Goal: Task Accomplishment & Management: Complete application form

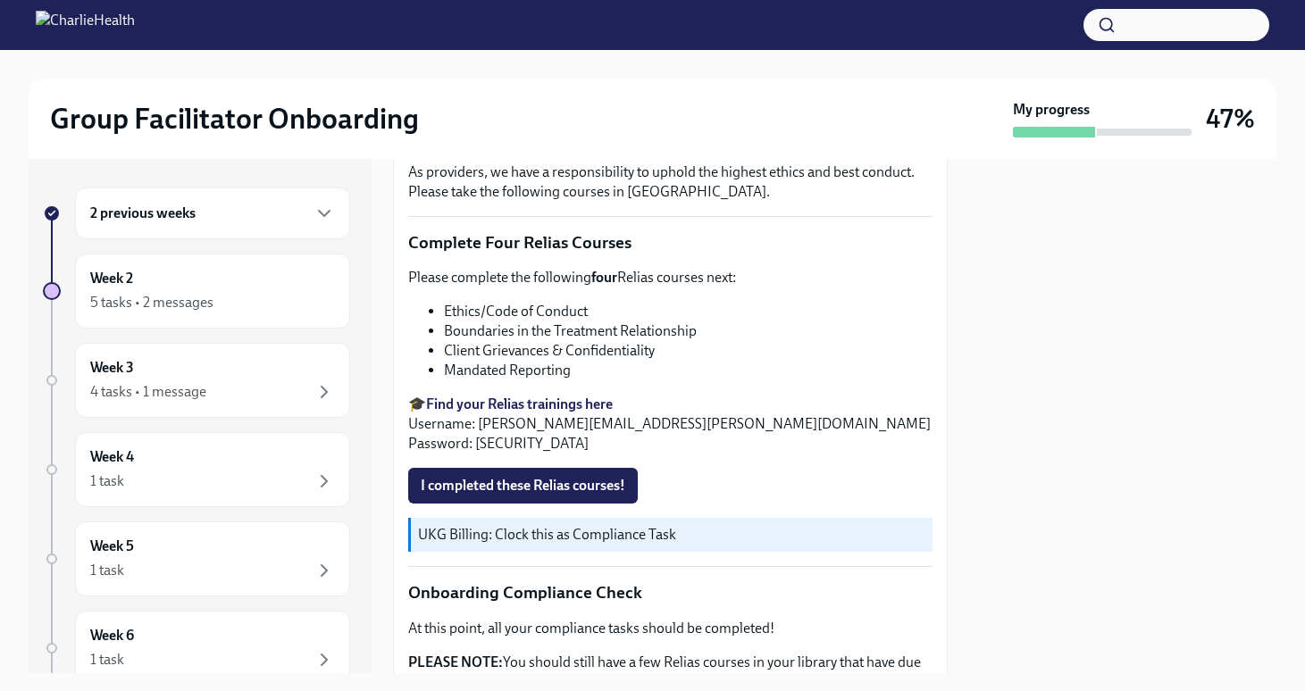
scroll to position [685, 0]
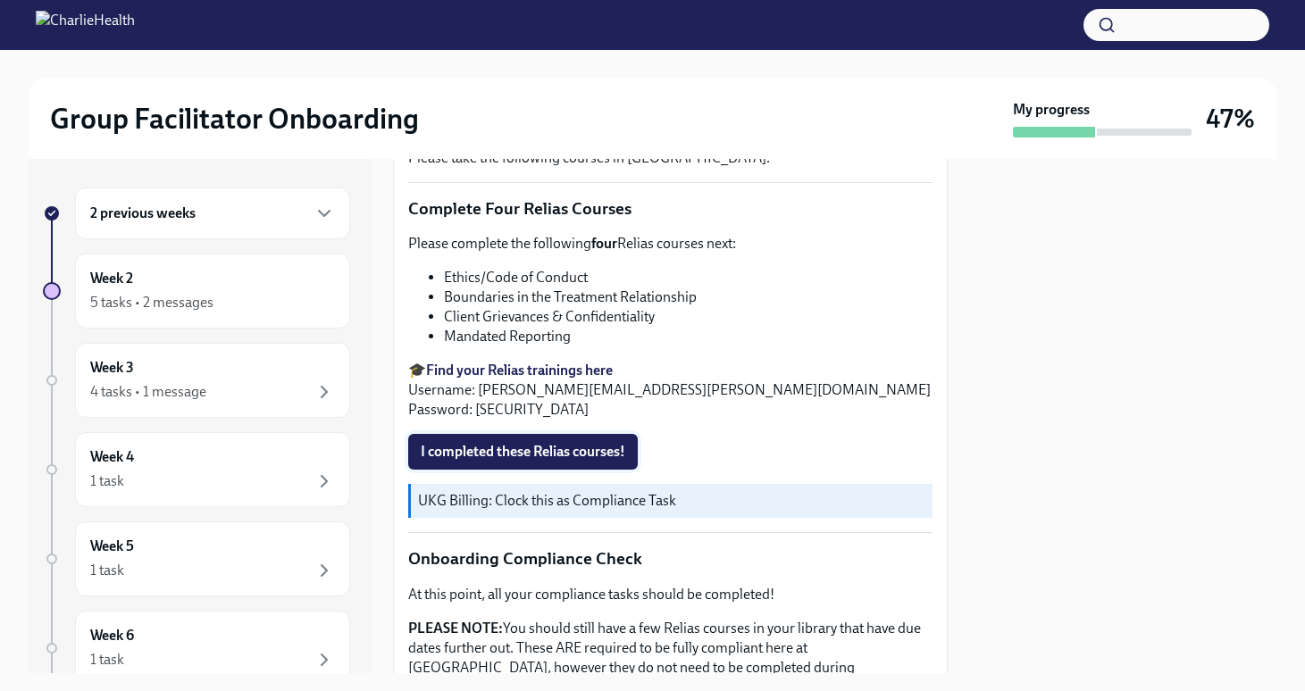
click at [598, 446] on span "I completed these Relias courses!" at bounding box center [523, 452] width 204 height 18
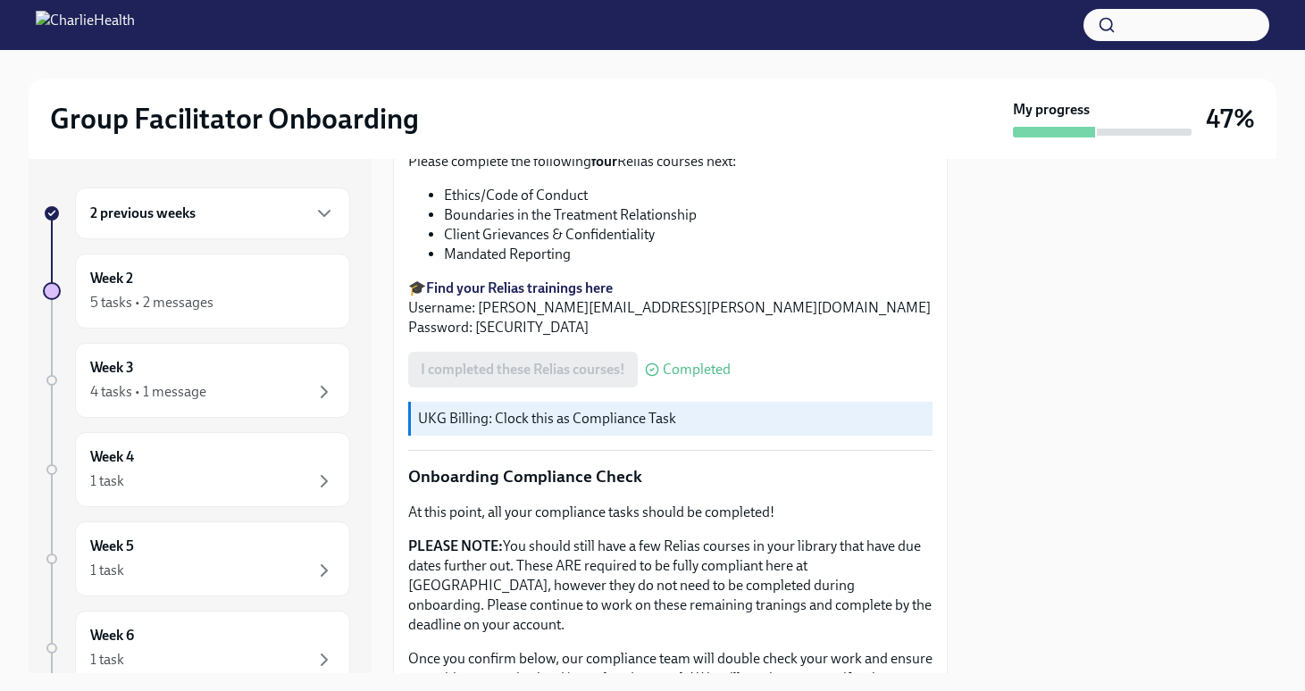
scroll to position [919, 0]
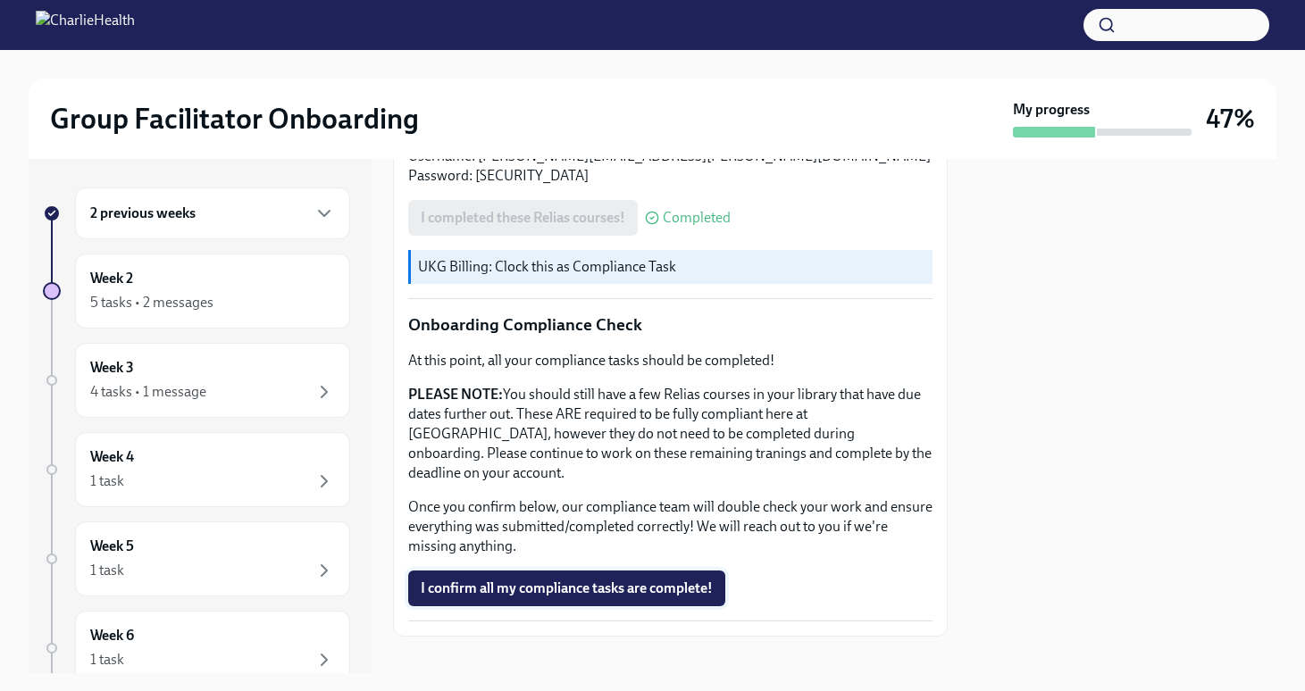
click at [581, 580] on span "I confirm all my compliance tasks are complete!" at bounding box center [567, 589] width 292 height 18
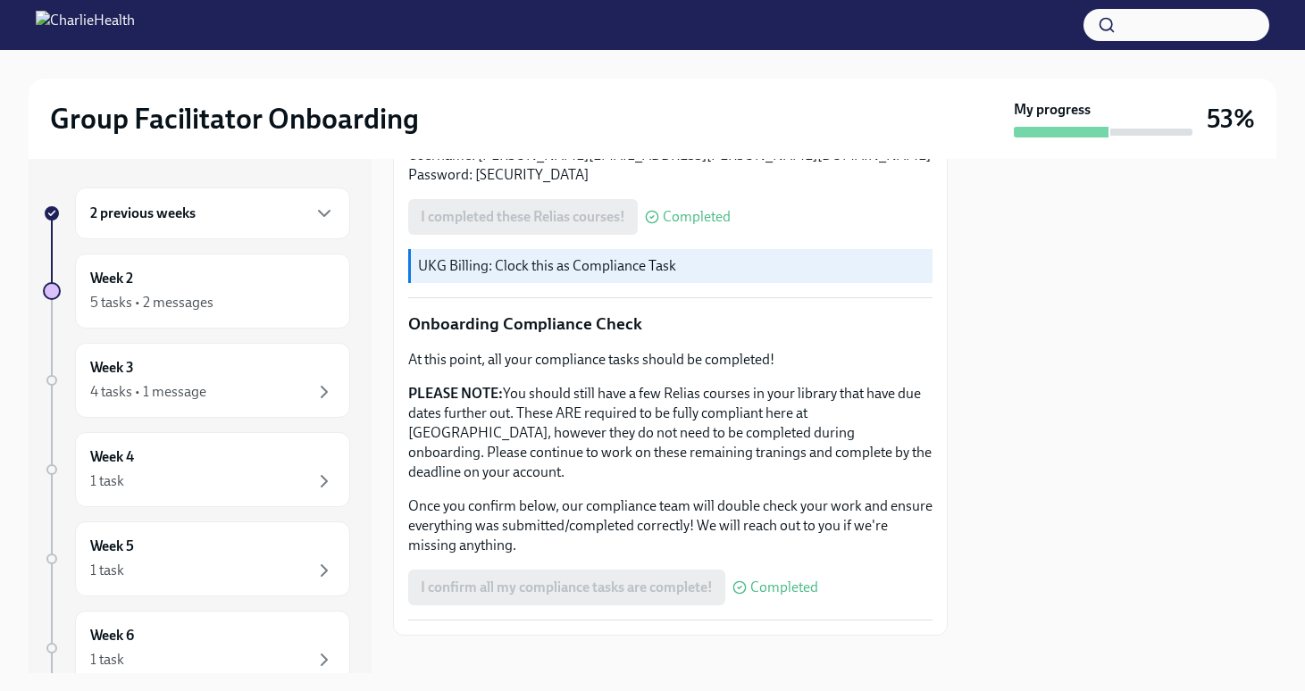
scroll to position [0, 0]
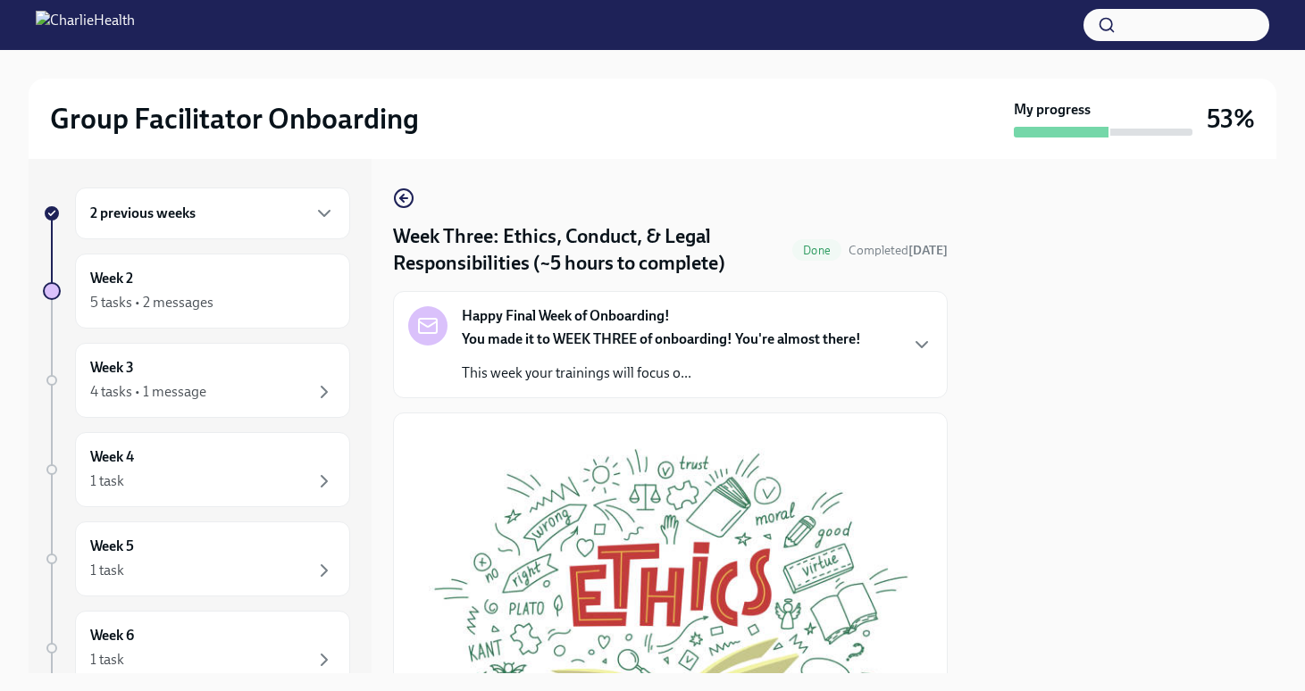
click at [405, 185] on div "Week Three: Ethics, Conduct, & Legal Responsibilities (~5 hours to complete) Do…" at bounding box center [670, 416] width 555 height 514
click at [401, 197] on icon "button" at bounding box center [402, 198] width 4 height 7
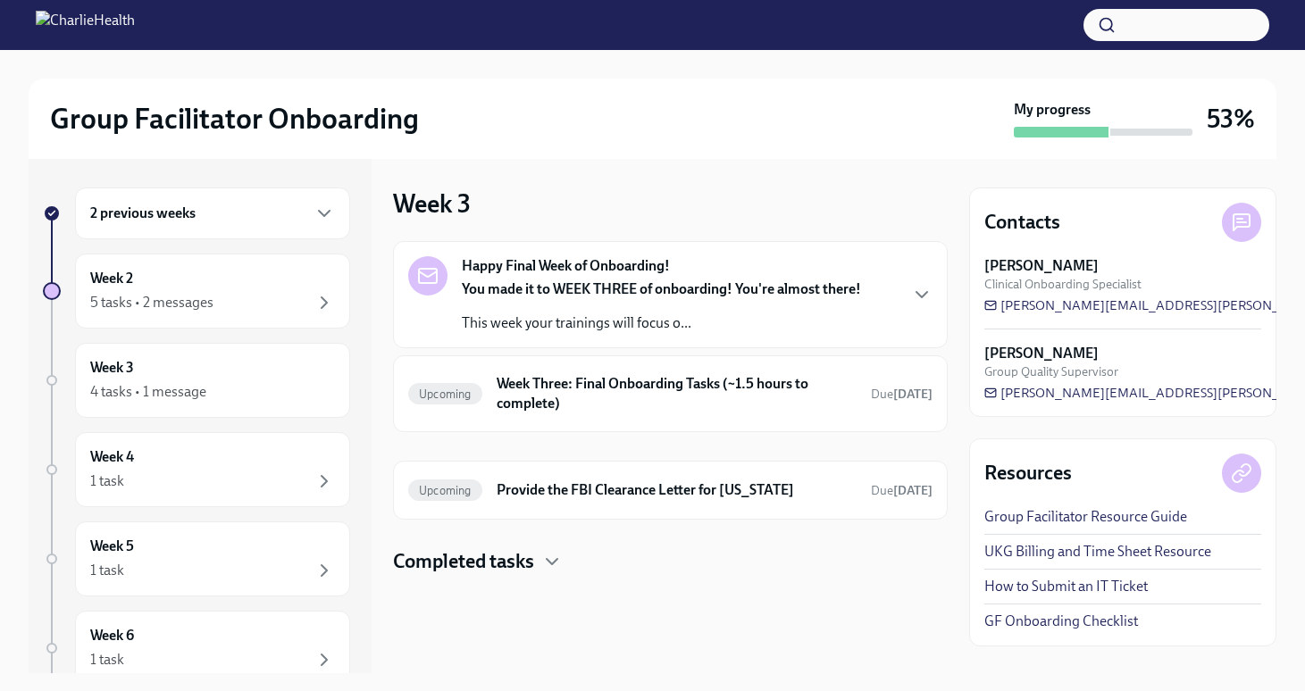
click at [266, 203] on div "2 previous weeks" at bounding box center [212, 213] width 245 height 21
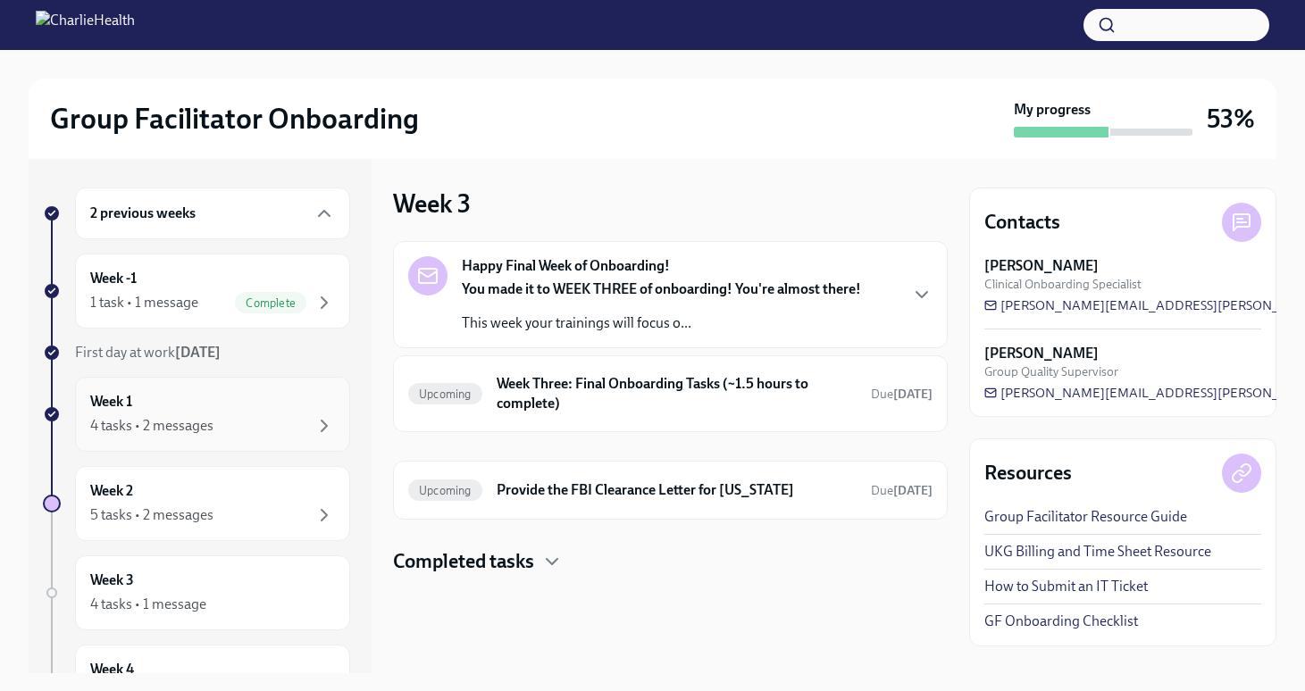
click at [285, 399] on div "Week 1 4 tasks • 2 messages" at bounding box center [212, 414] width 245 height 45
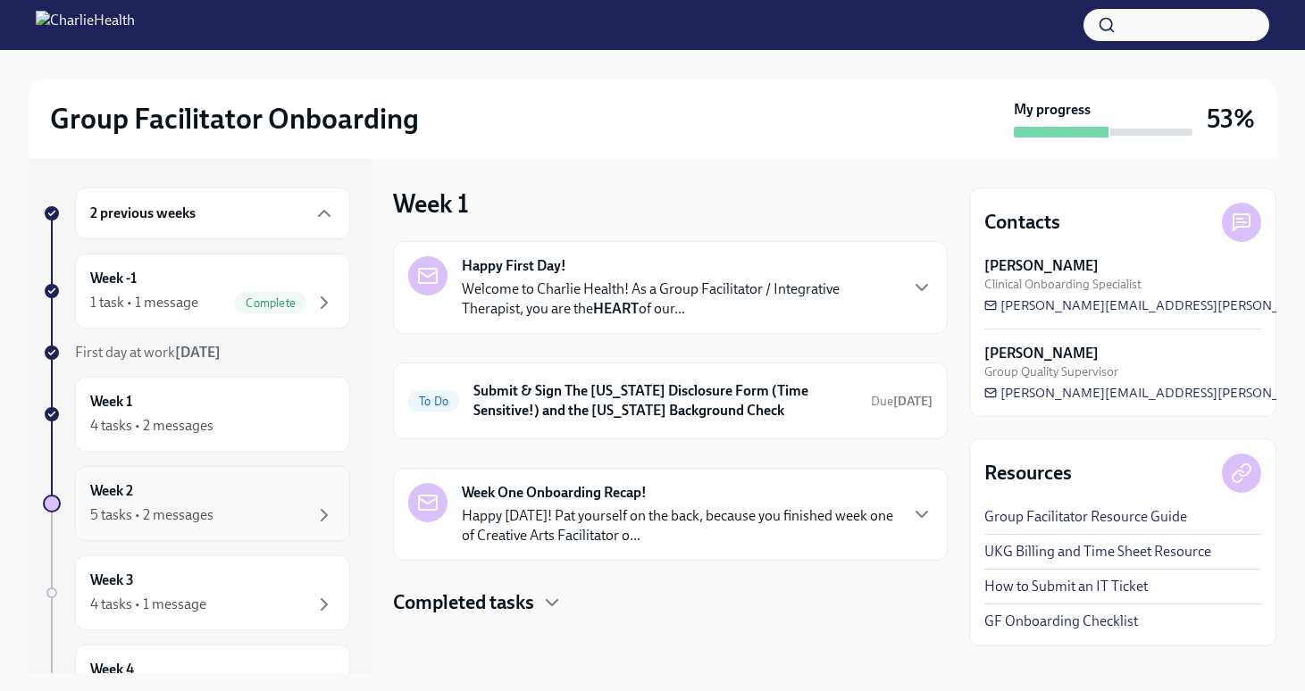
click at [264, 497] on div "Week 2 5 tasks • 2 messages" at bounding box center [212, 503] width 245 height 45
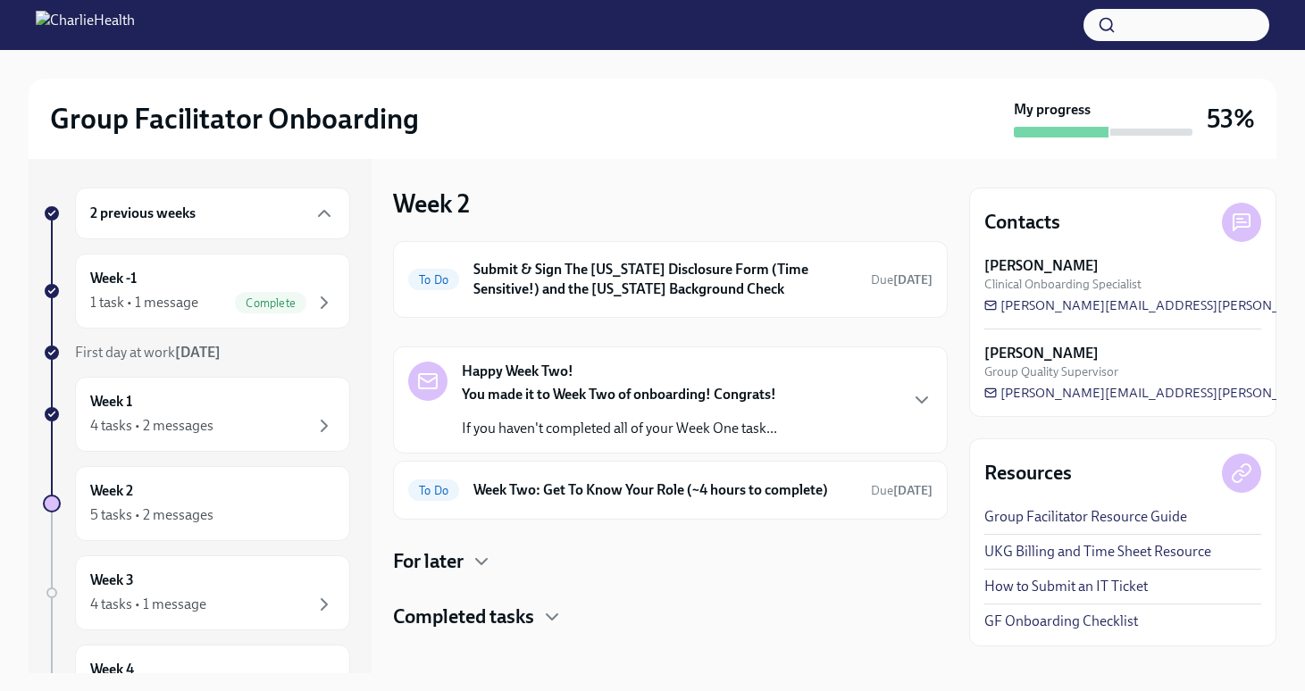
scroll to position [14, 0]
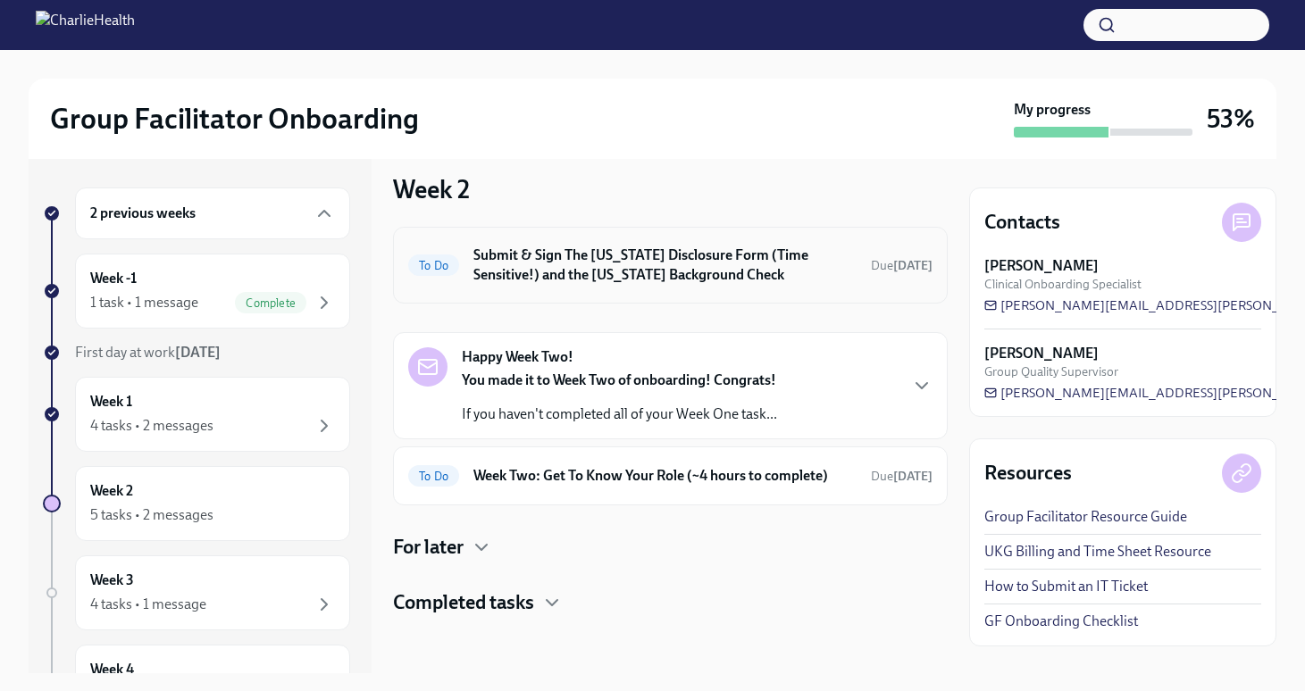
click at [711, 275] on h6 "Submit & Sign The [US_STATE] Disclosure Form (Time Sensitive!) and the [US_STAT…" at bounding box center [664, 265] width 383 height 39
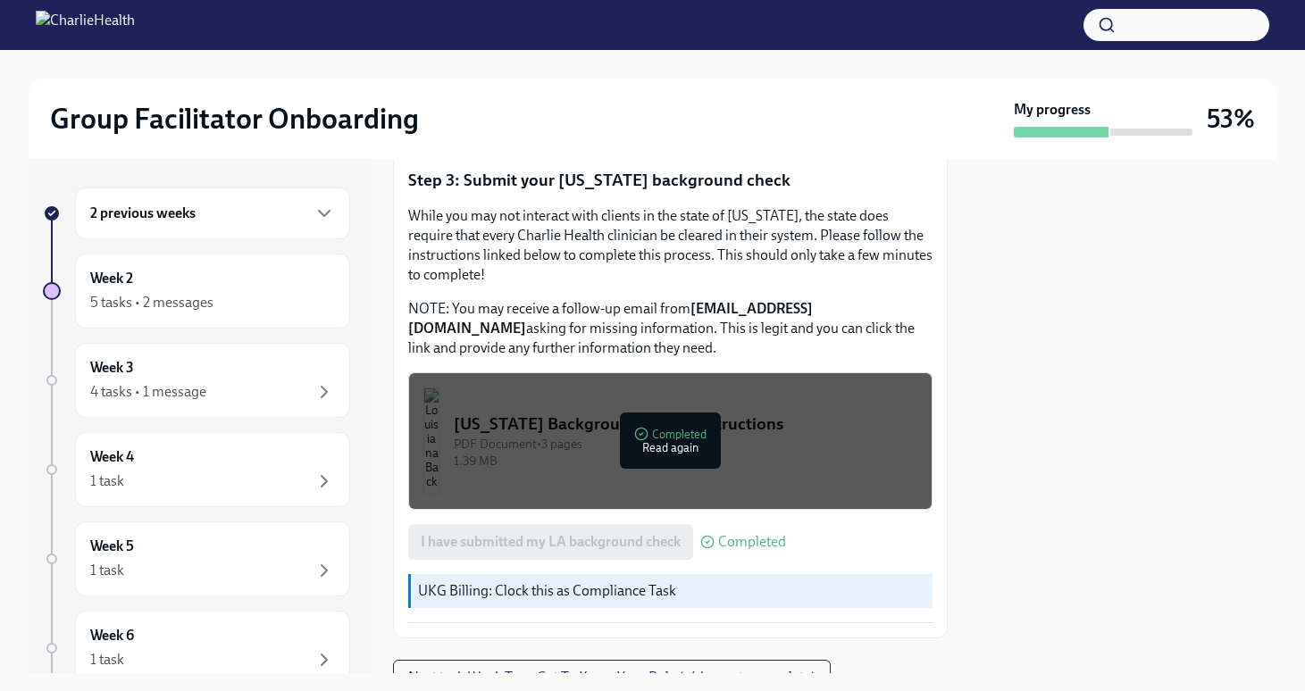
scroll to position [650, 0]
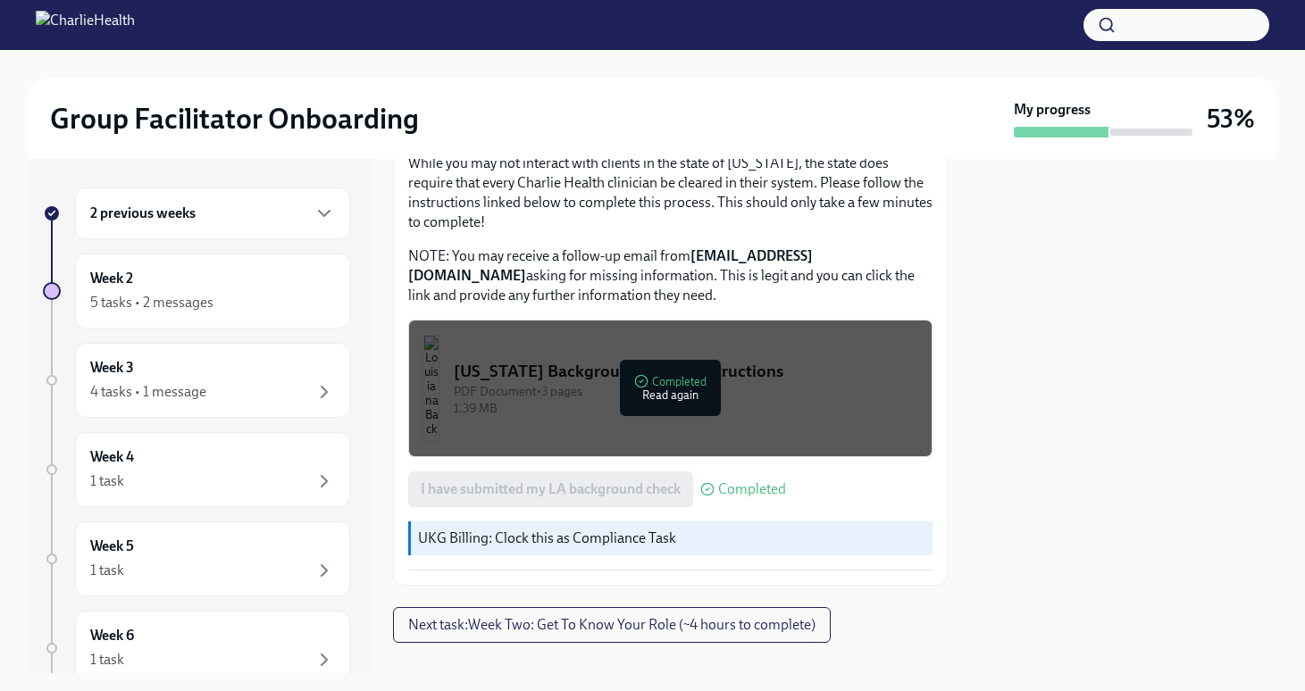
click at [275, 219] on div "2 previous weeks" at bounding box center [212, 213] width 245 height 21
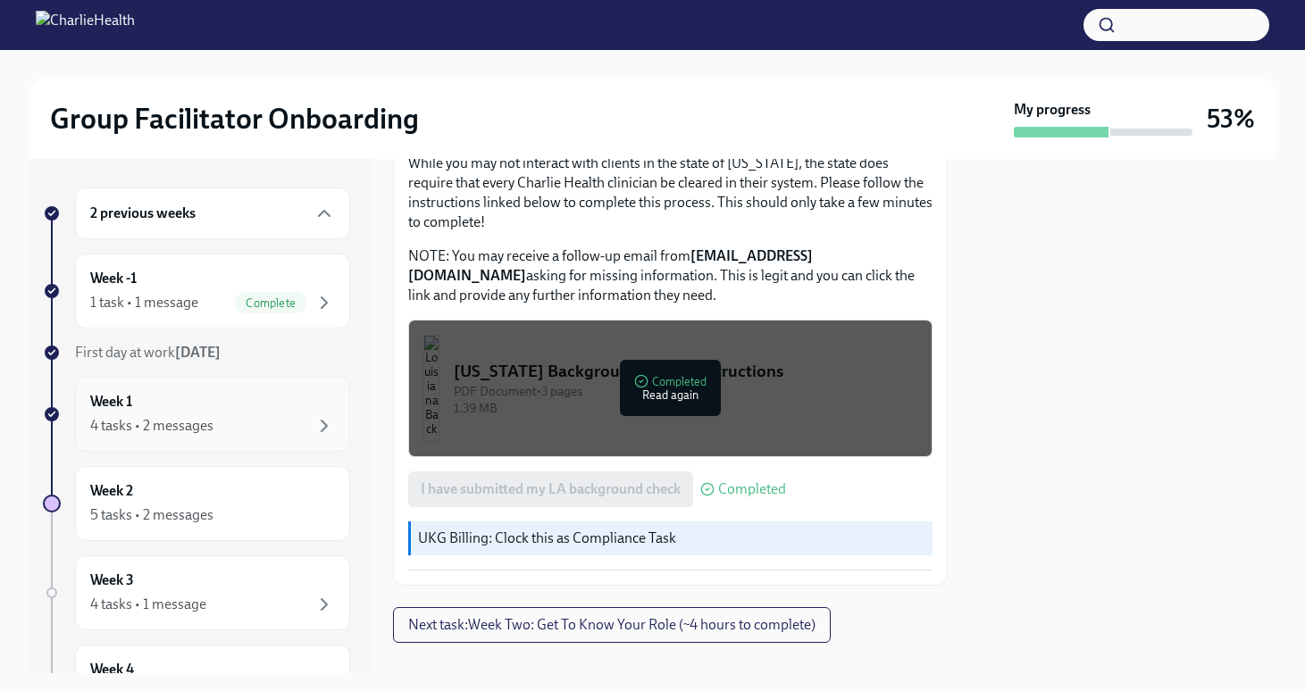
click at [207, 422] on div "4 tasks • 2 messages" at bounding box center [151, 426] width 123 height 20
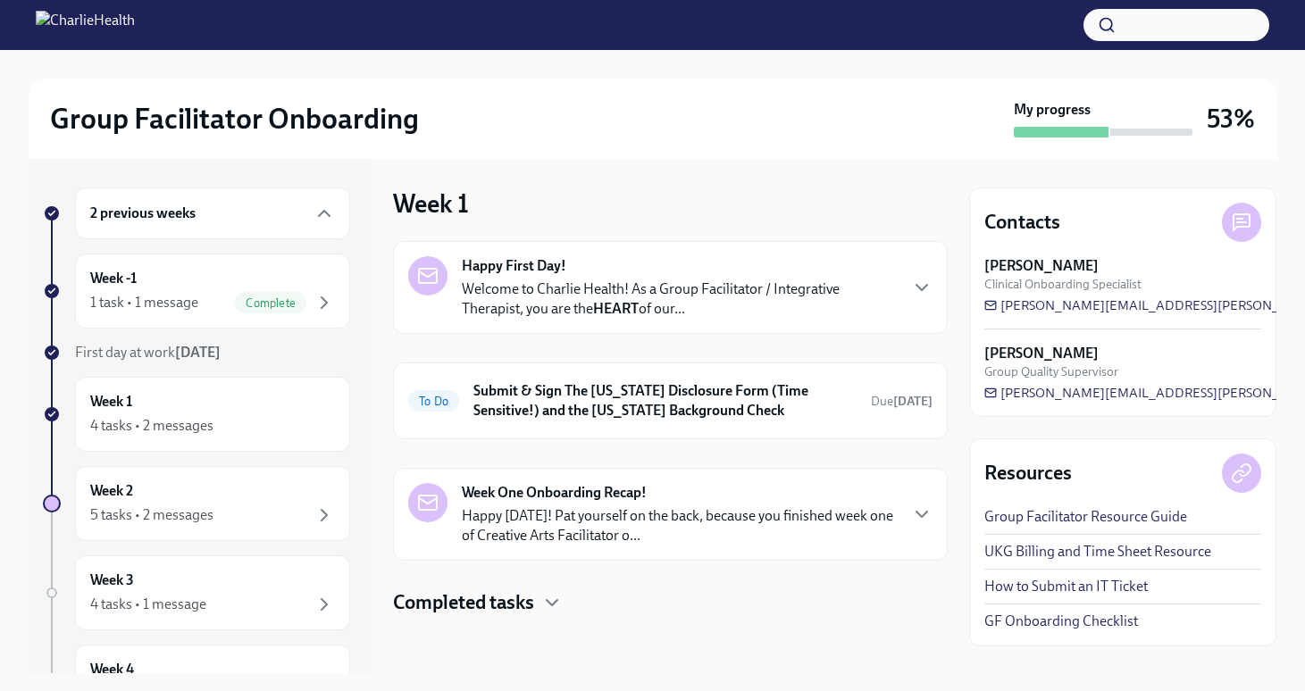
click at [565, 528] on p "Happy [DATE]! Pat yourself on the back, because you finished week one of Creati…" at bounding box center [679, 525] width 435 height 39
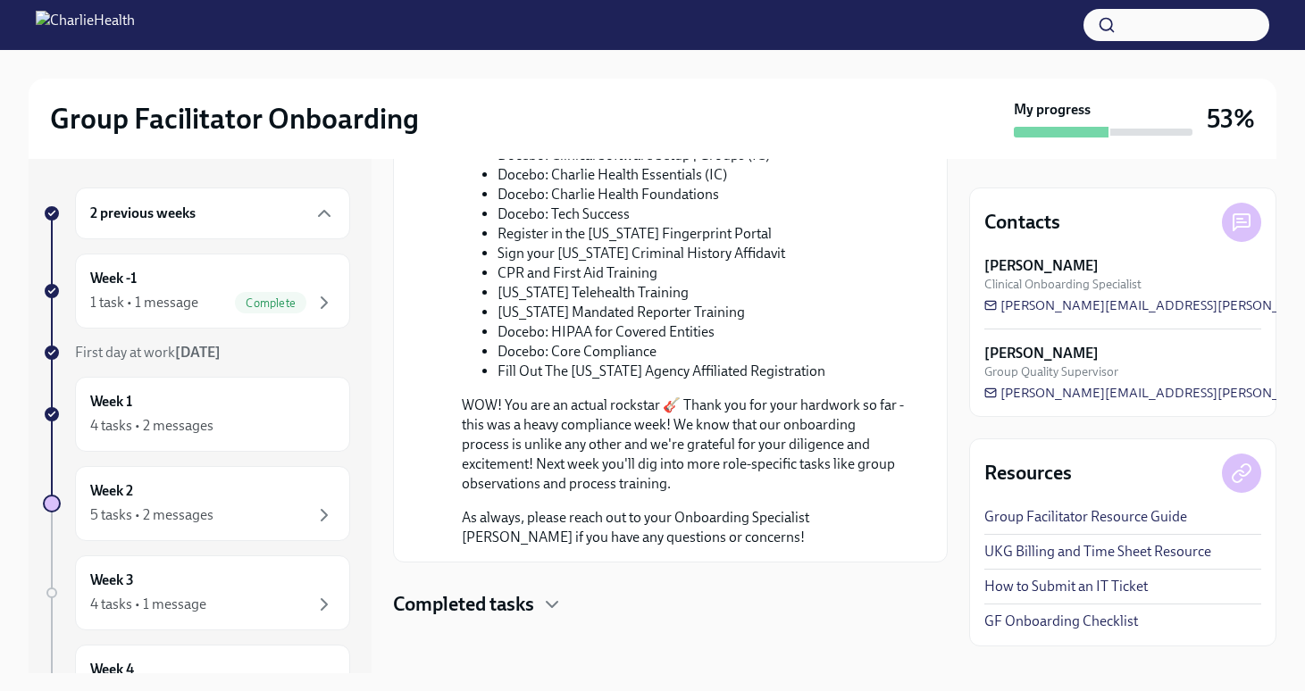
scroll to position [905, 0]
click at [208, 497] on div "Week 2 5 tasks • 2 messages" at bounding box center [212, 503] width 245 height 45
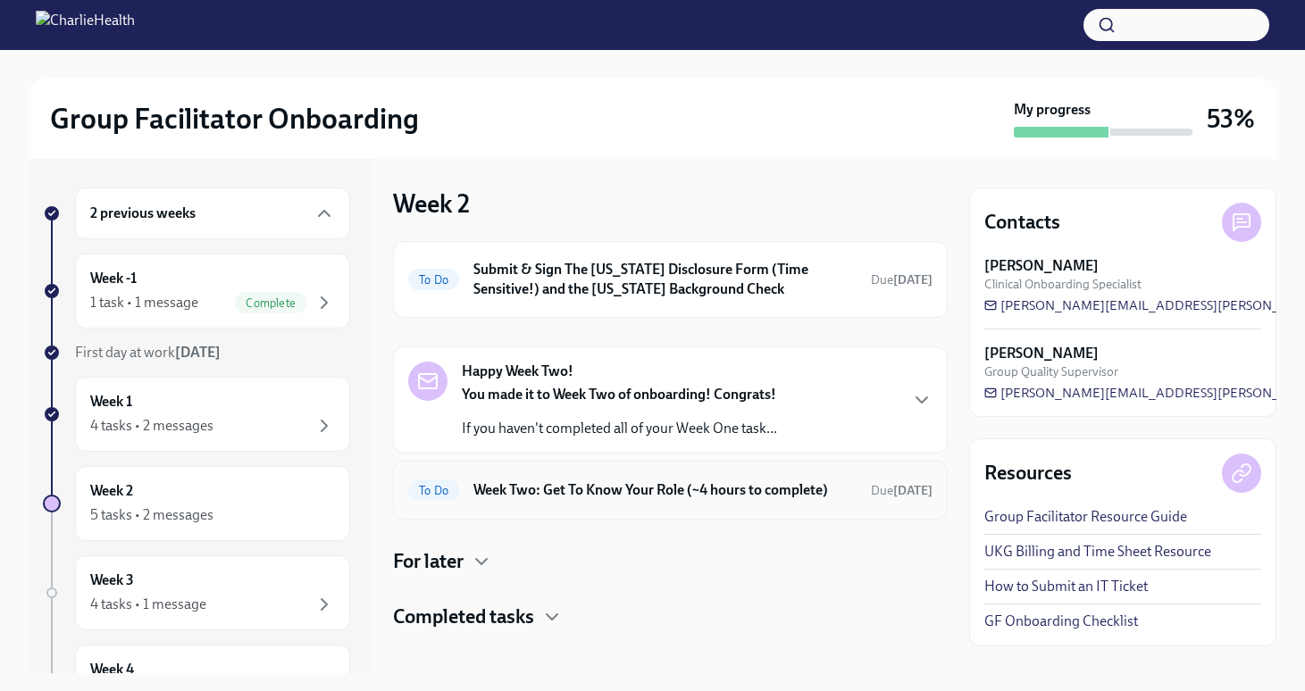
click at [663, 497] on h6 "Week Two: Get To Know Your Role (~4 hours to complete)" at bounding box center [664, 490] width 383 height 20
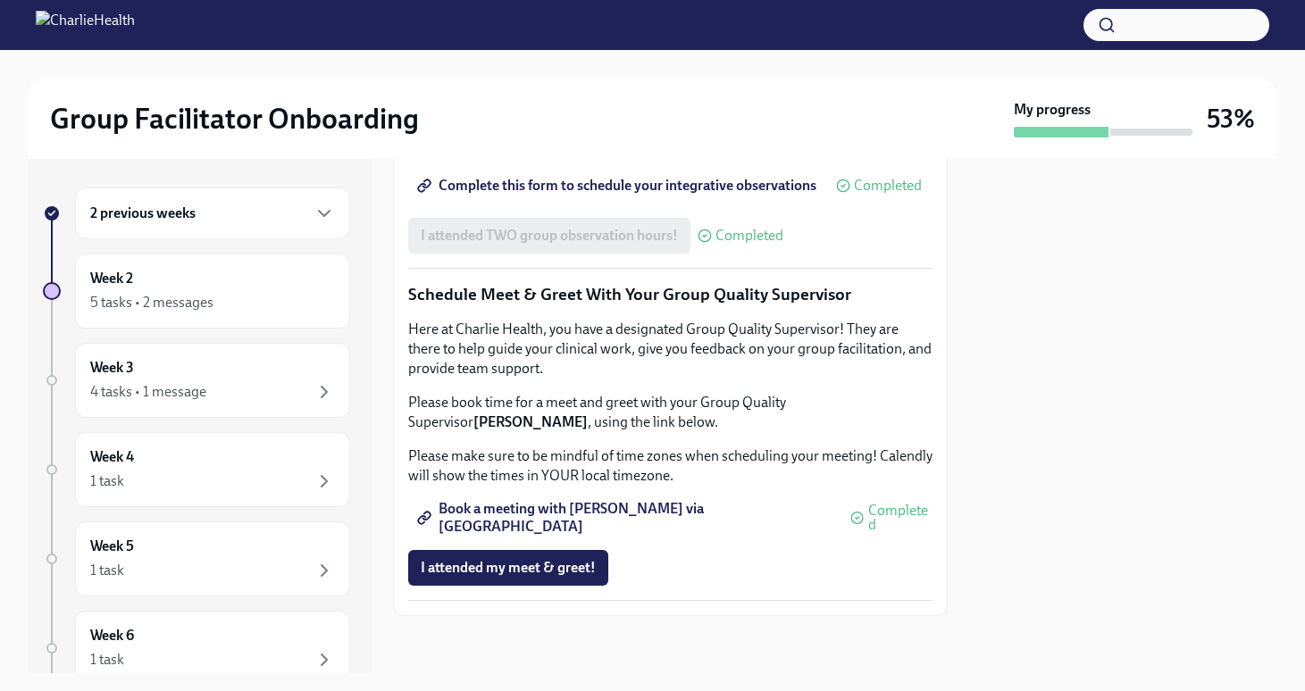
scroll to position [1732, 0]
click at [655, 519] on span "Book a meeting with [PERSON_NAME] via [GEOGRAPHIC_DATA]" at bounding box center [626, 518] width 410 height 18
click at [226, 381] on div "4 tasks • 1 message" at bounding box center [212, 391] width 245 height 21
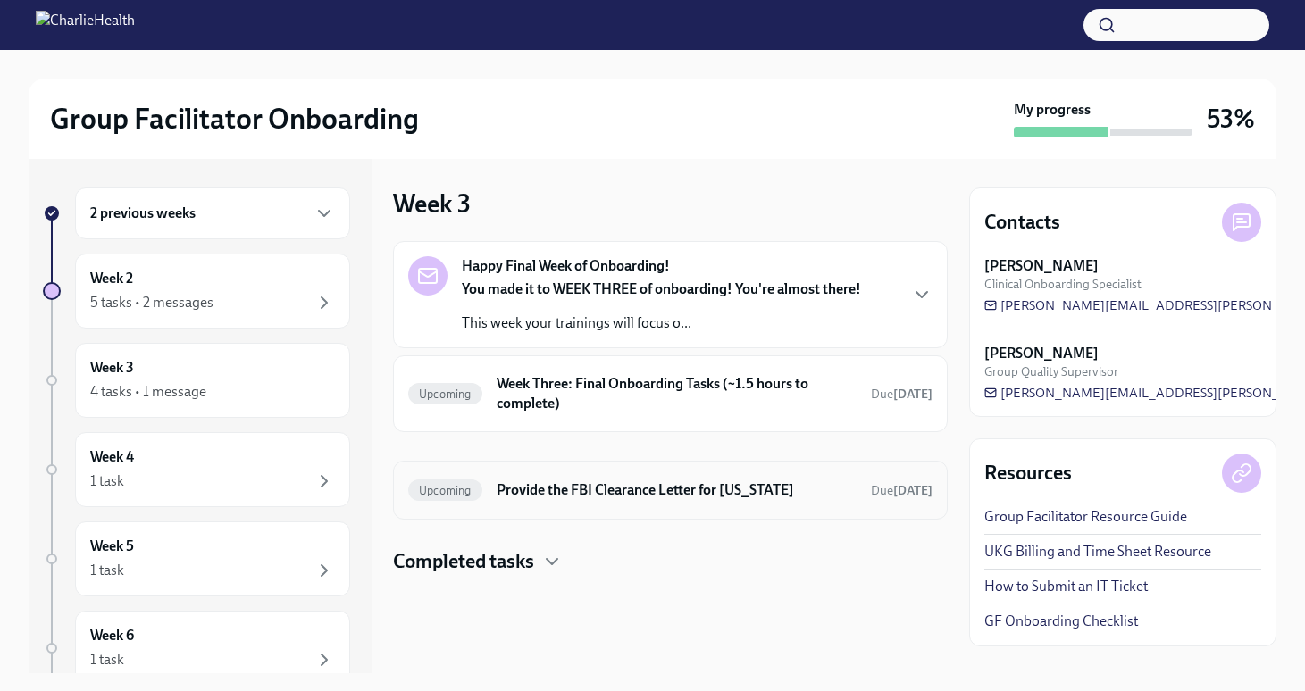
click at [671, 496] on h6 "Provide the FBI Clearance Letter for [US_STATE]" at bounding box center [677, 490] width 360 height 20
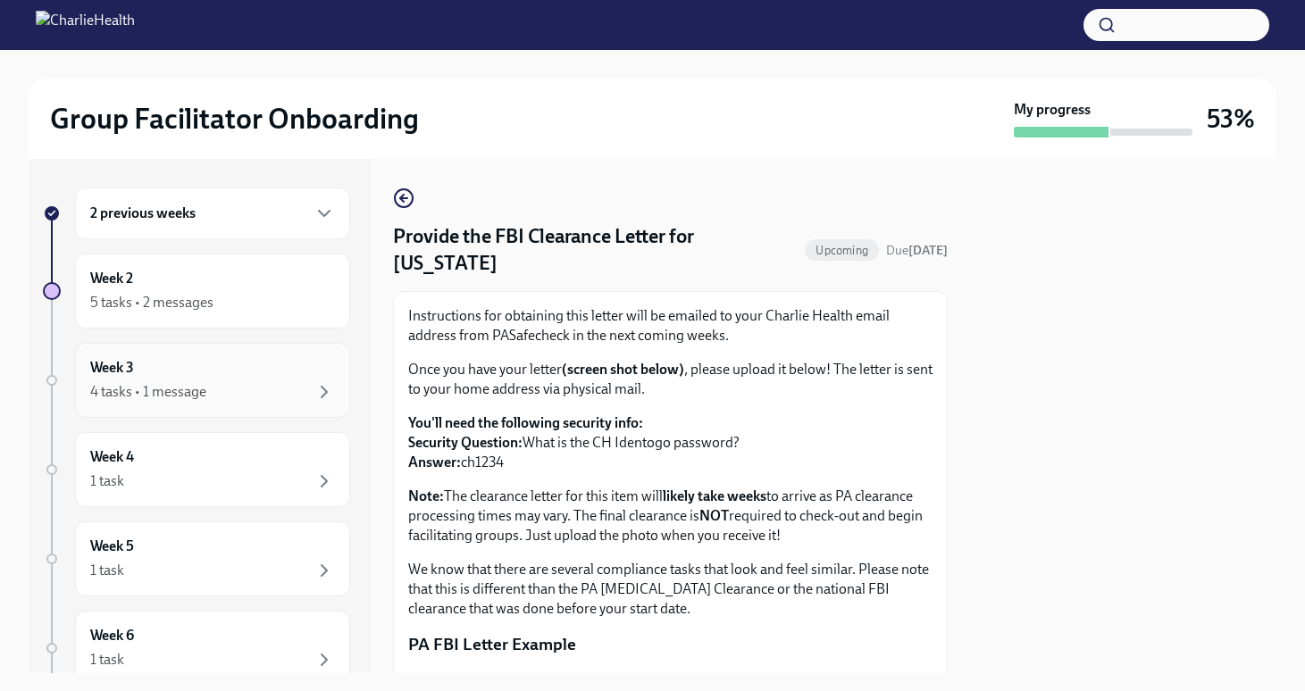
click at [188, 398] on div "4 tasks • 1 message" at bounding box center [148, 392] width 116 height 20
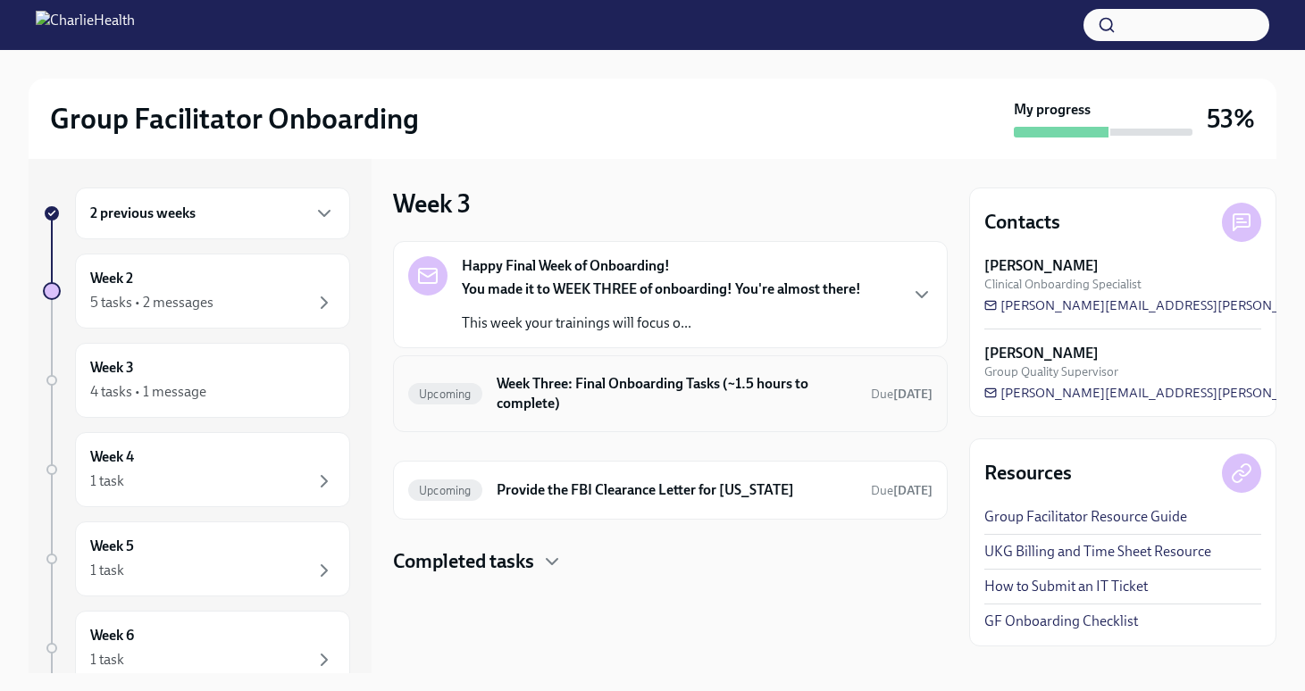
click at [602, 412] on h6 "Week Three: Final Onboarding Tasks (~1.5 hours to complete)" at bounding box center [677, 393] width 360 height 39
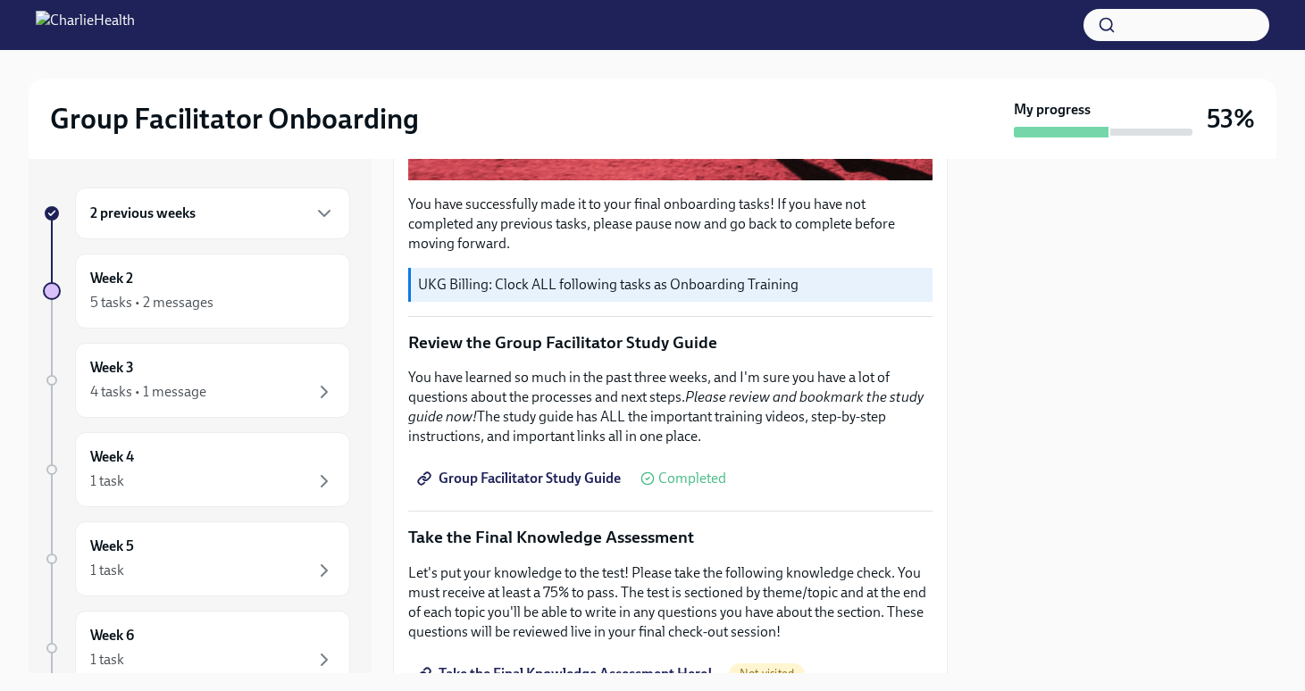
scroll to position [599, 0]
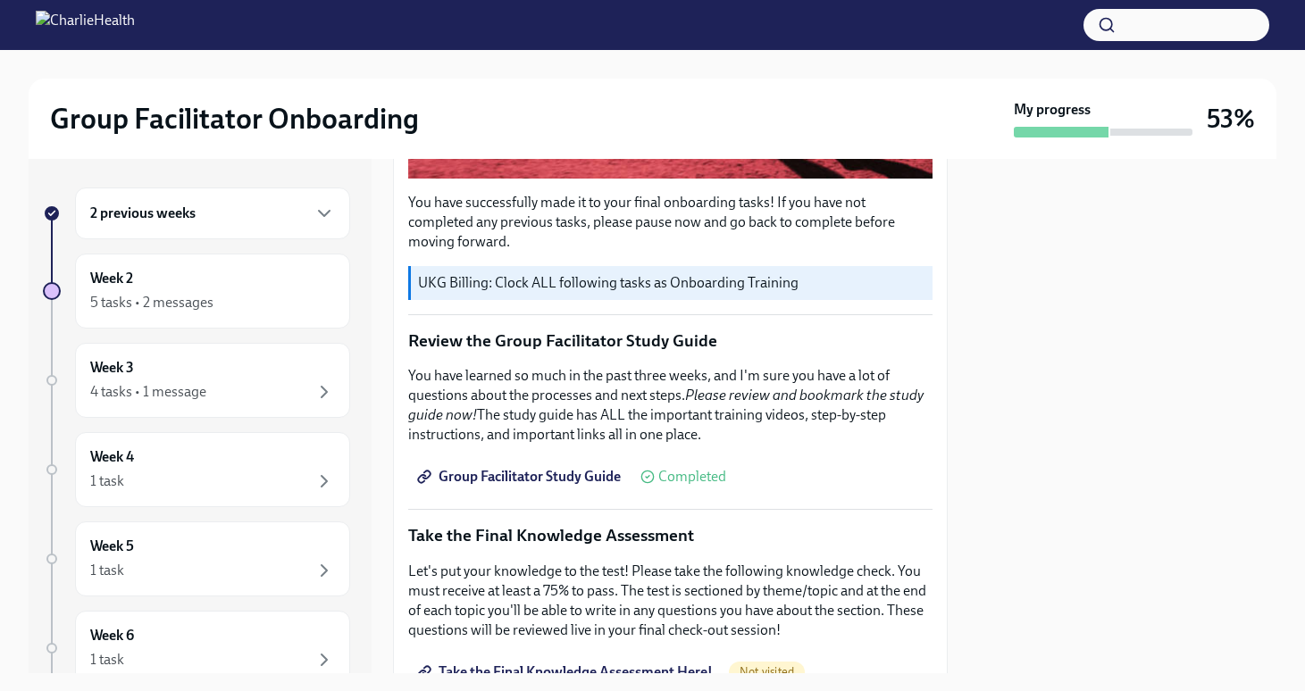
click at [553, 468] on span "Group Facilitator Study Guide" at bounding box center [521, 477] width 200 height 18
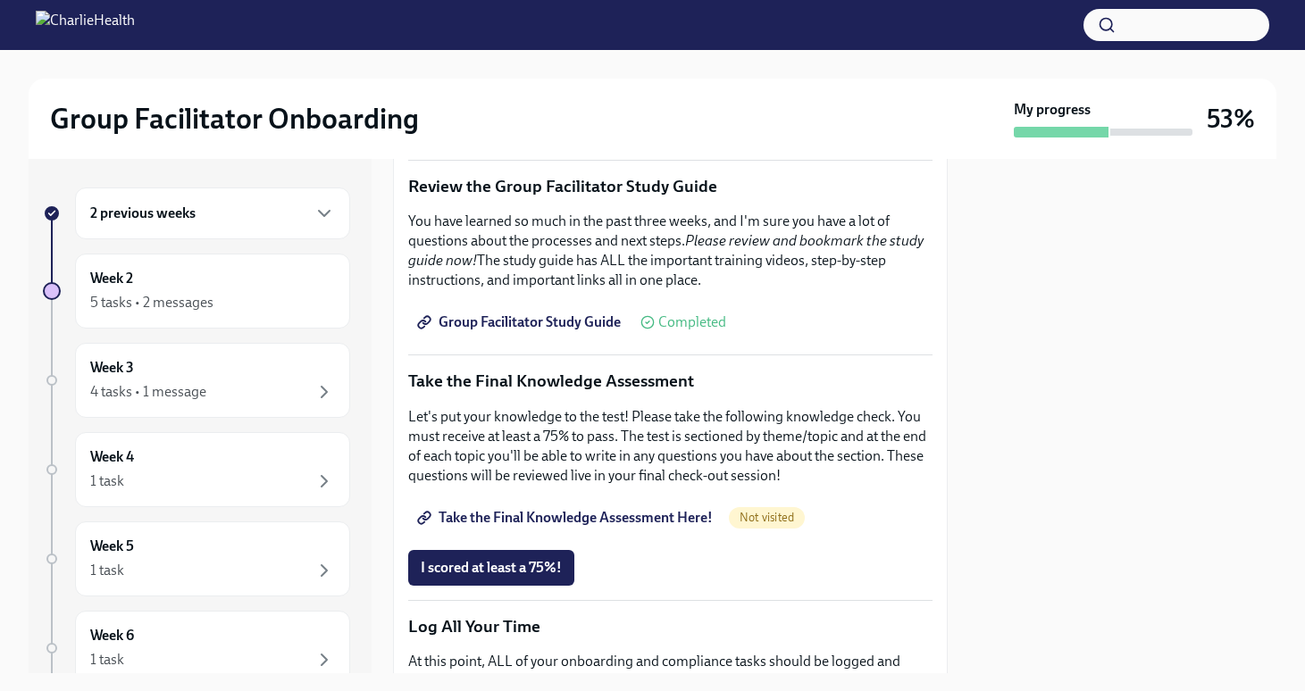
scroll to position [747, 0]
